Goal: Task Accomplishment & Management: Use online tool/utility

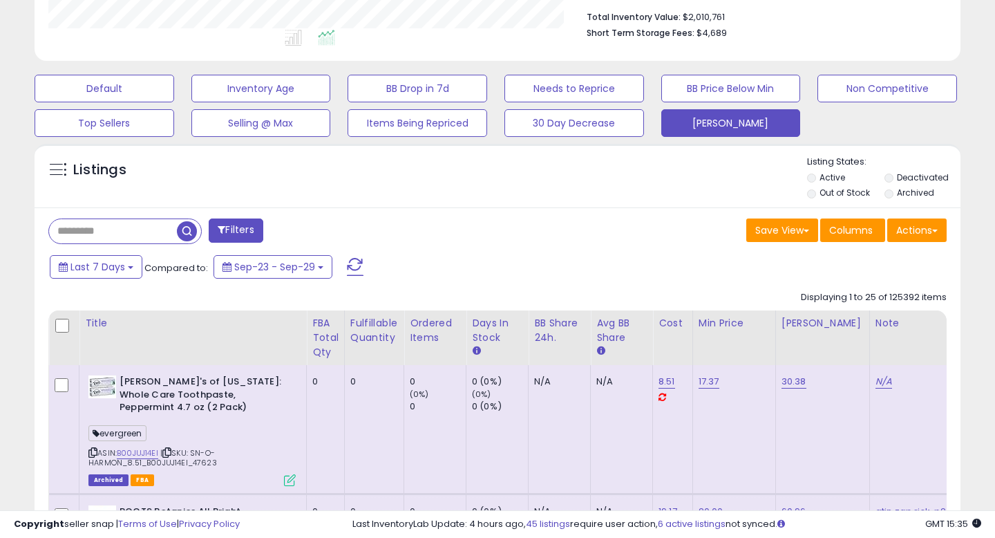
scroll to position [364, 0]
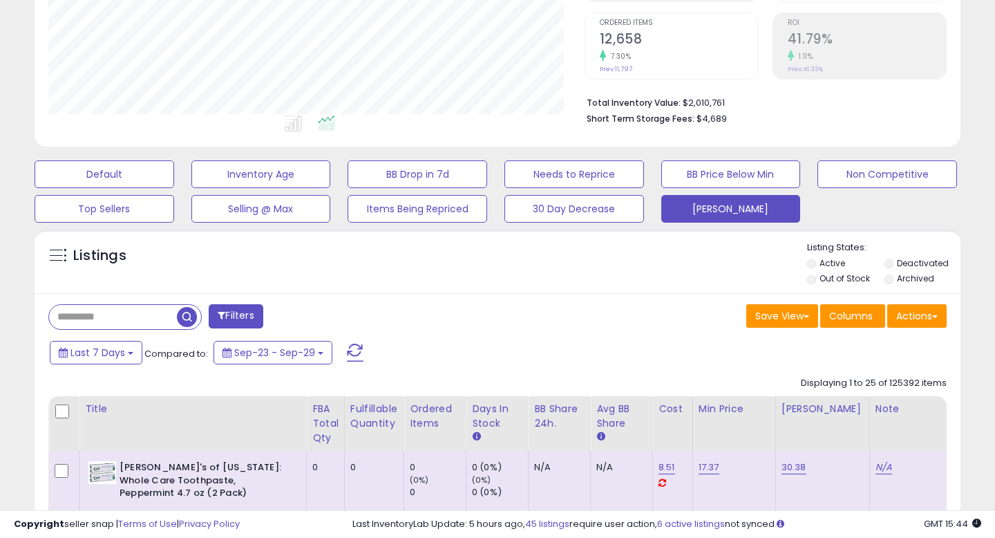
scroll to position [170, 0]
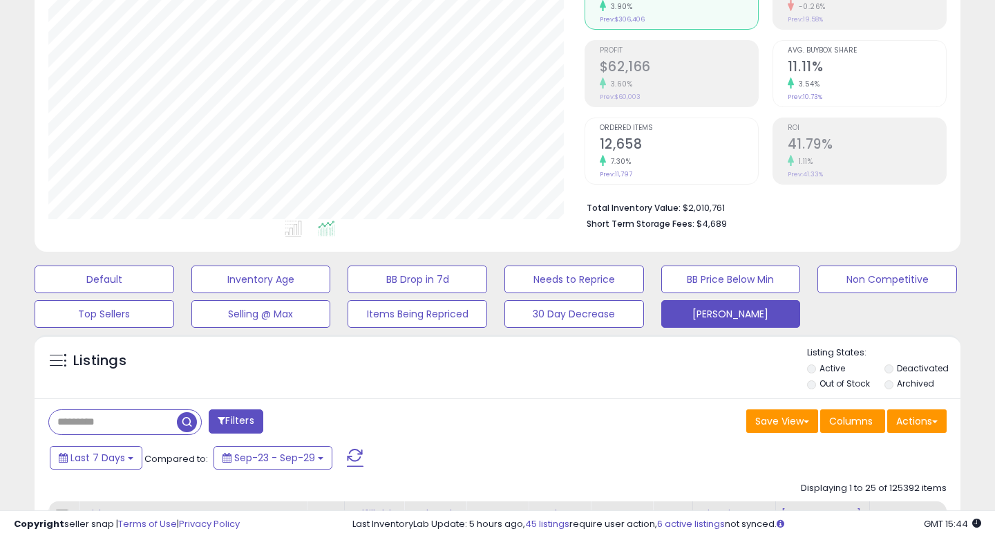
click at [495, 364] on div "Listings" at bounding box center [498, 369] width 926 height 47
click at [357, 413] on div "Filters" at bounding box center [268, 423] width 460 height 28
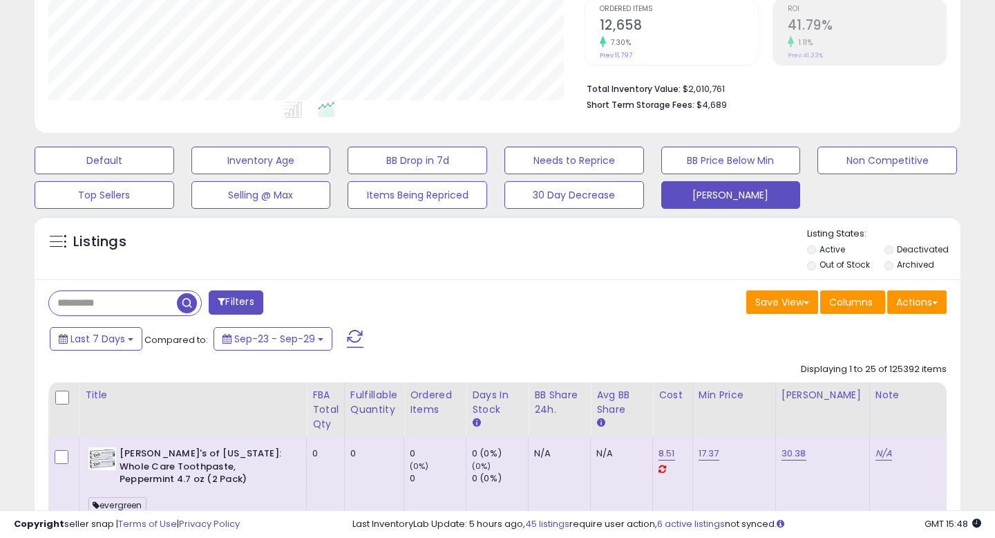
scroll to position [286, 0]
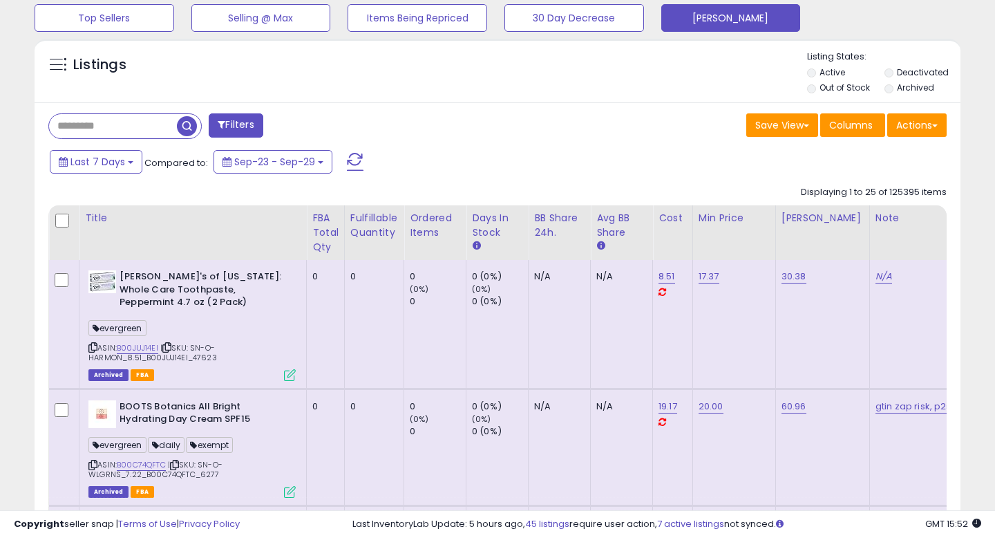
scroll to position [561, 0]
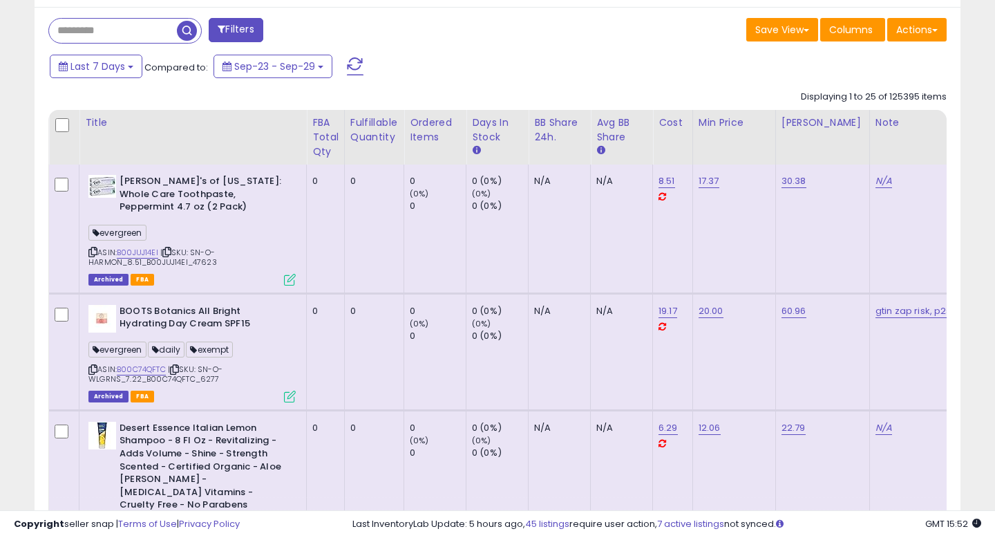
click at [142, 44] on div "Filters" at bounding box center [268, 32] width 460 height 28
click at [137, 34] on input "text" at bounding box center [113, 31] width 128 height 24
paste input "**********"
type input "**********"
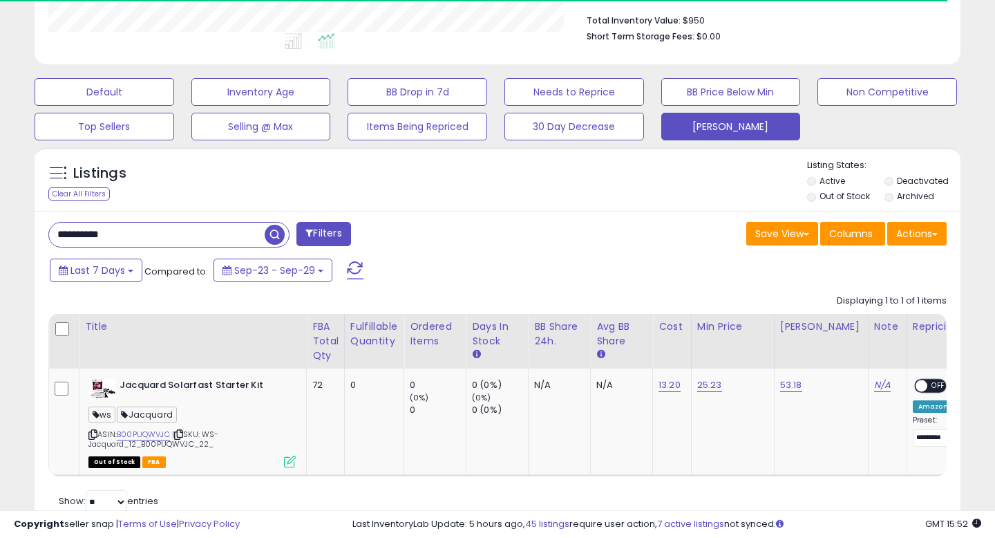
scroll to position [402, 0]
